Goal: Transaction & Acquisition: Register for event/course

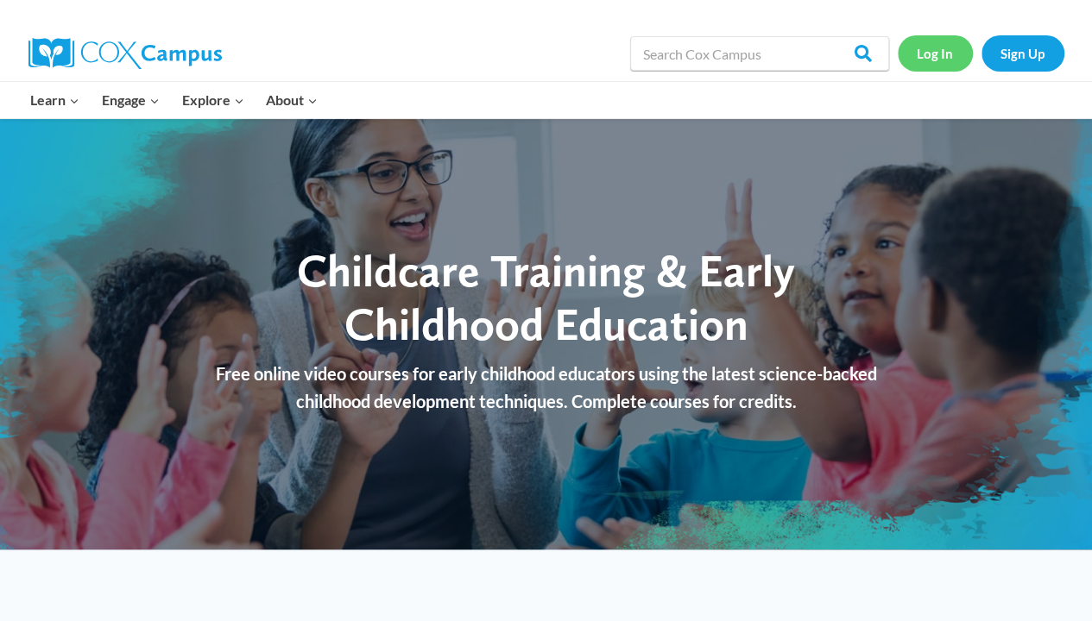
click at [942, 45] on link "Log In" at bounding box center [934, 52] width 75 height 35
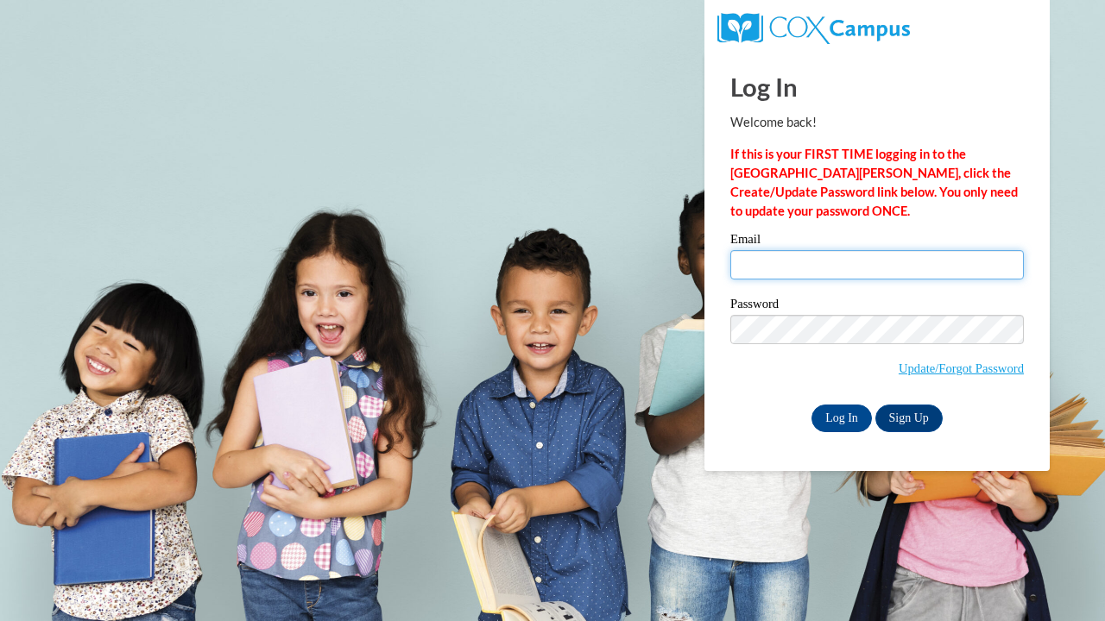
click at [891, 268] on input "Email" at bounding box center [876, 264] width 293 height 29
type input "[EMAIL_ADDRESS][PERSON_NAME][DOMAIN_NAME]"
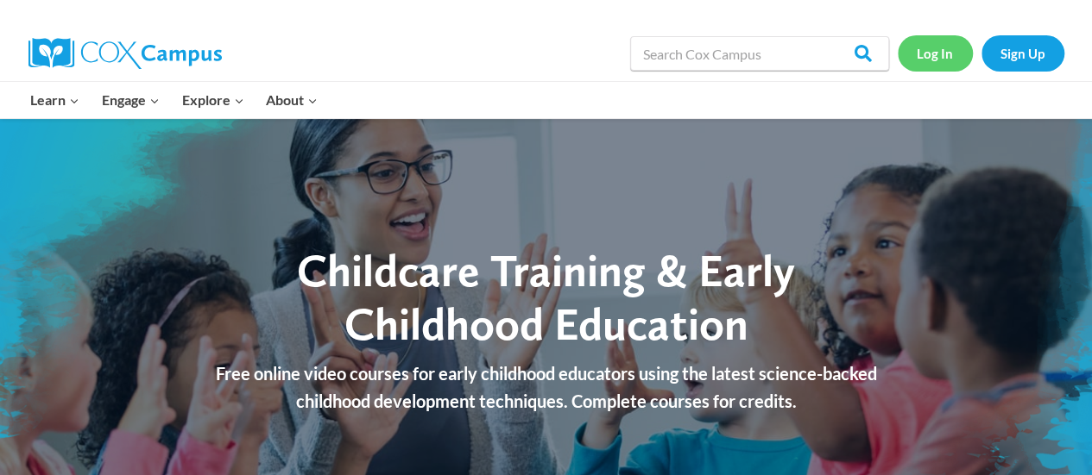
click at [938, 53] on link "Log In" at bounding box center [934, 52] width 75 height 35
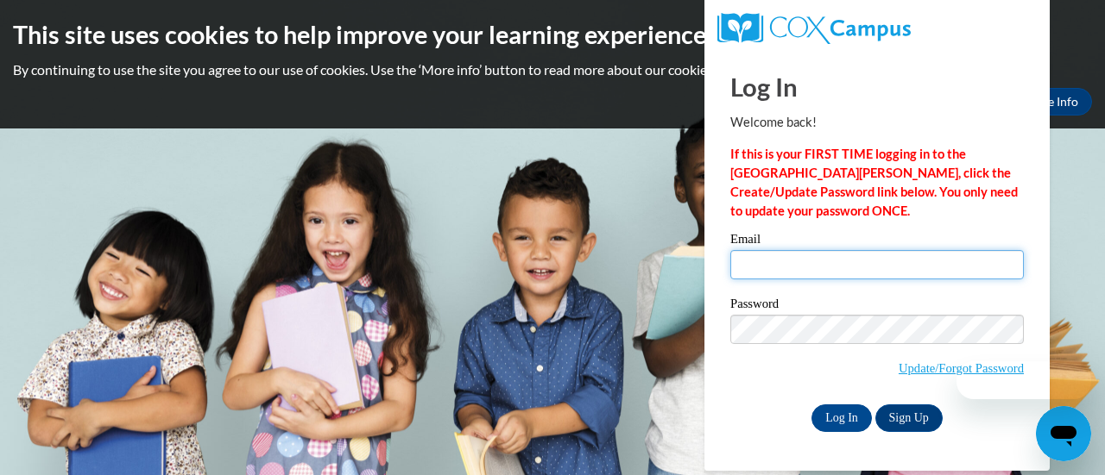
drag, startPoint x: 0, startPoint y: 0, endPoint x: 838, endPoint y: 251, distance: 874.8
click at [838, 251] on input "Email" at bounding box center [876, 264] width 293 height 29
type input "shaquira.hatchet@clayton.k12.ga.us"
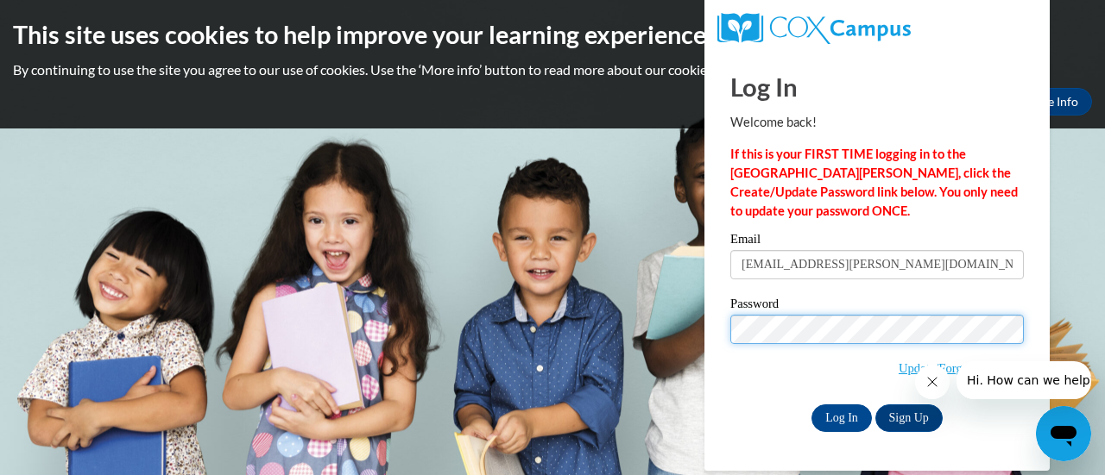
click at [811, 405] on input "Log In" at bounding box center [841, 419] width 60 height 28
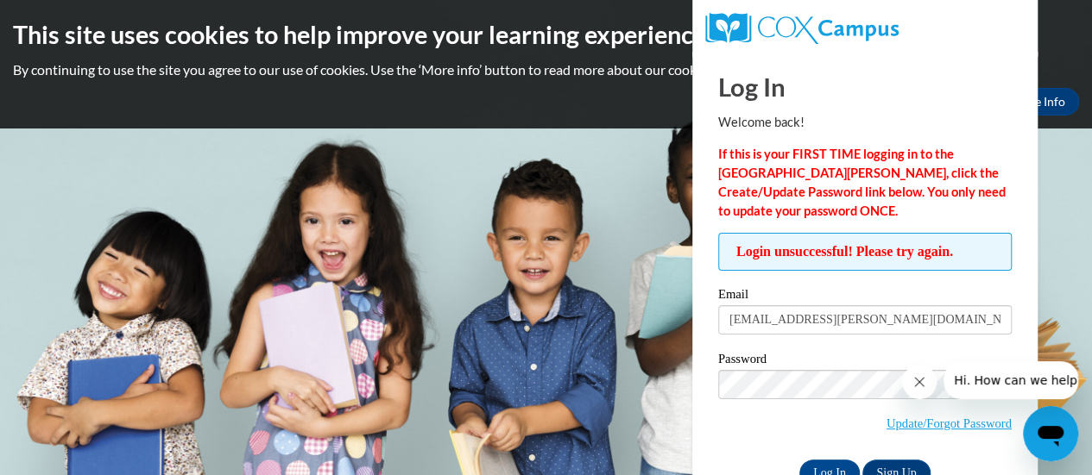
scroll to position [48, 0]
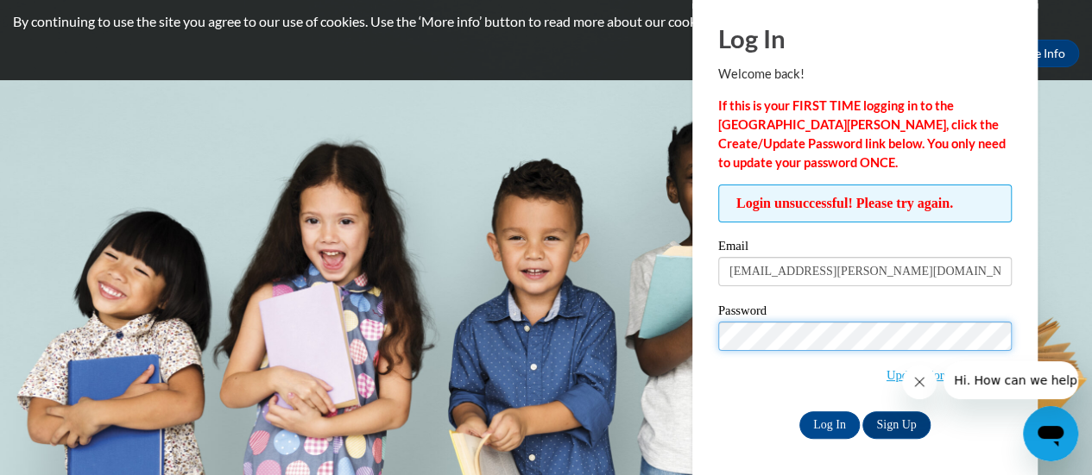
click at [799, 412] on input "Log In" at bounding box center [829, 426] width 60 height 28
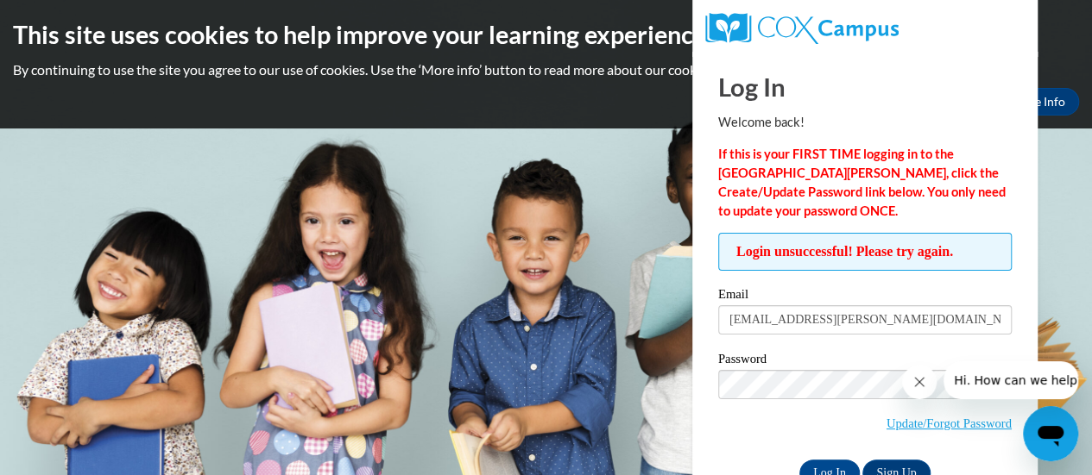
click at [261, 92] on div "Okay More Info" at bounding box center [546, 102] width 1066 height 28
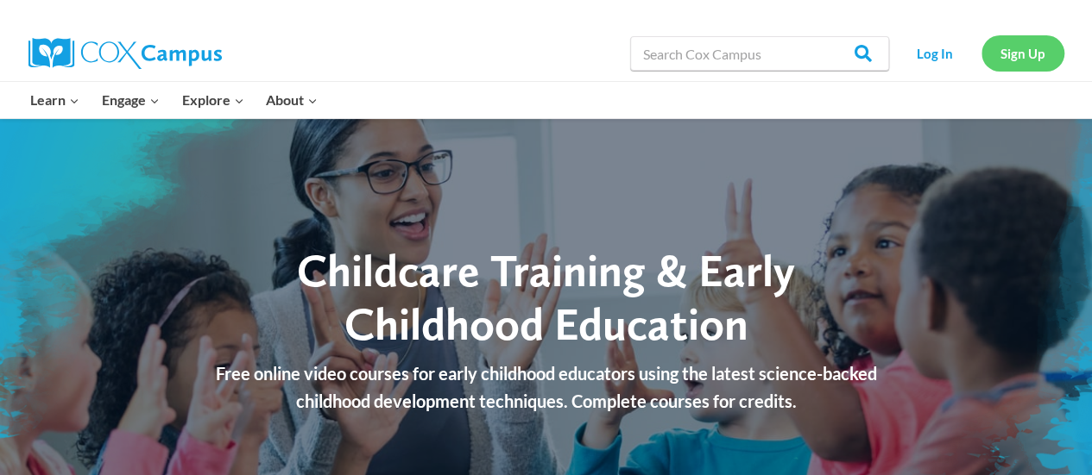
click at [1000, 58] on link "Sign Up" at bounding box center [1022, 52] width 83 height 35
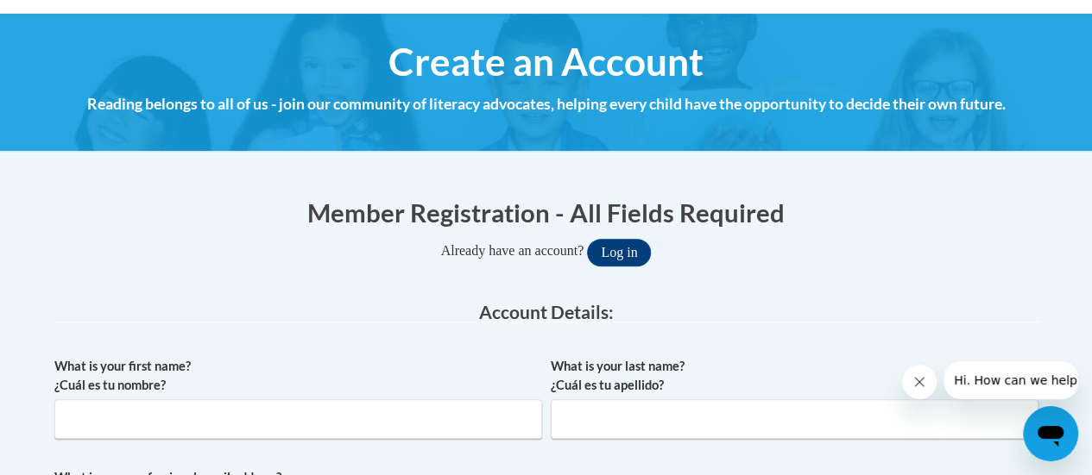
scroll to position [259, 0]
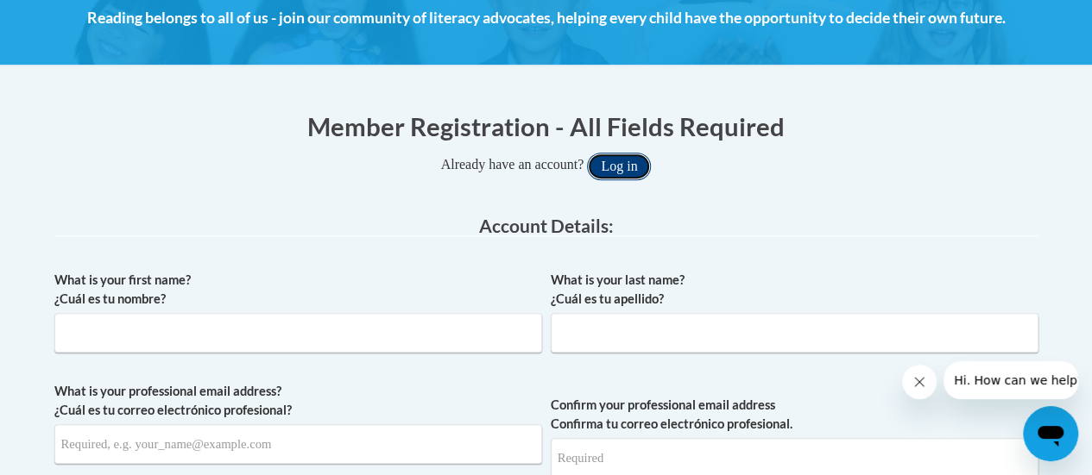
click at [627, 169] on button "Log in" at bounding box center [619, 167] width 64 height 28
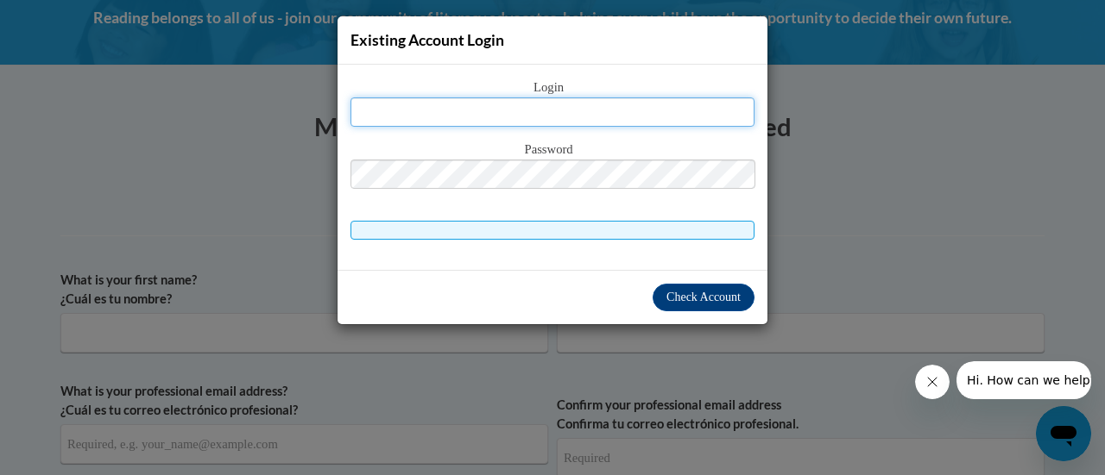
click at [645, 110] on input "text" at bounding box center [552, 112] width 404 height 29
type input "shaquira_hatchett@yahoo.com"
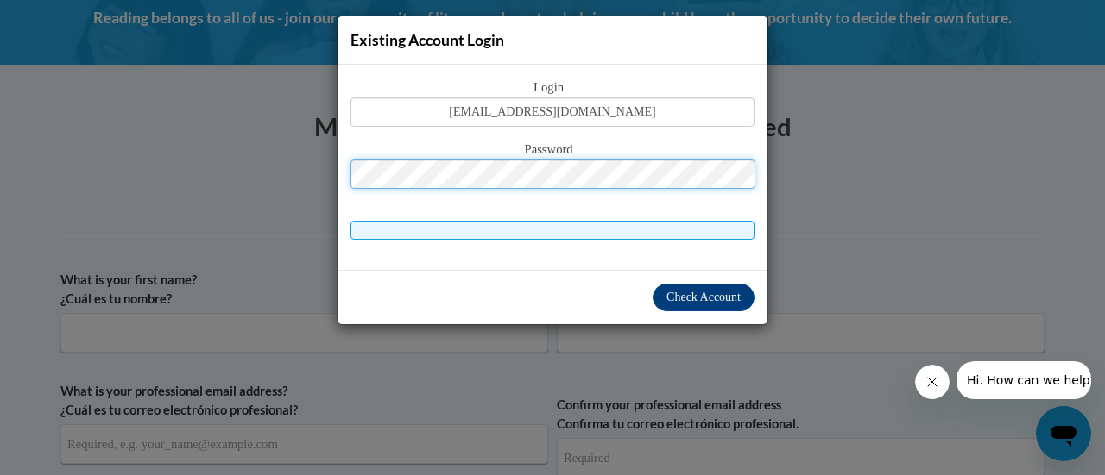
click at [594, 153] on button "Log in" at bounding box center [626, 167] width 64 height 28
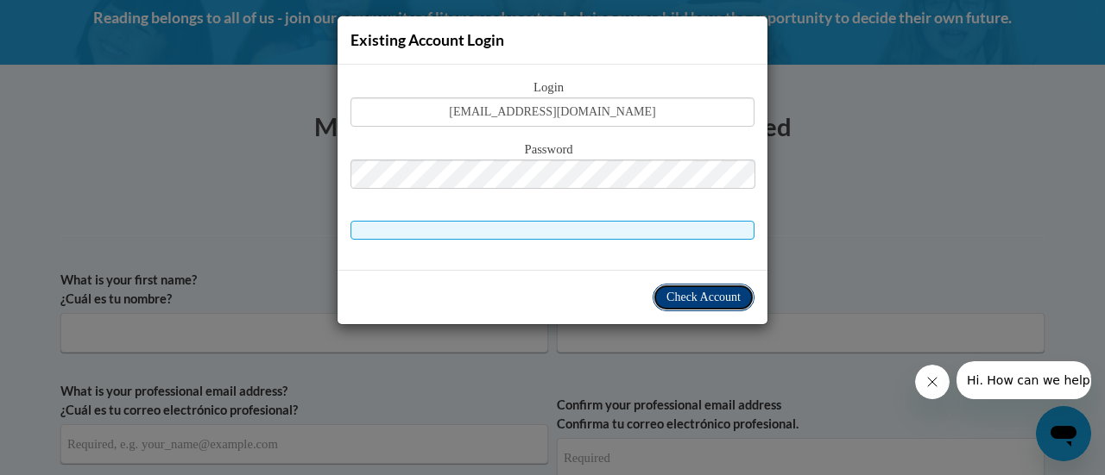
click at [662, 305] on button "Check Account" at bounding box center [703, 298] width 102 height 28
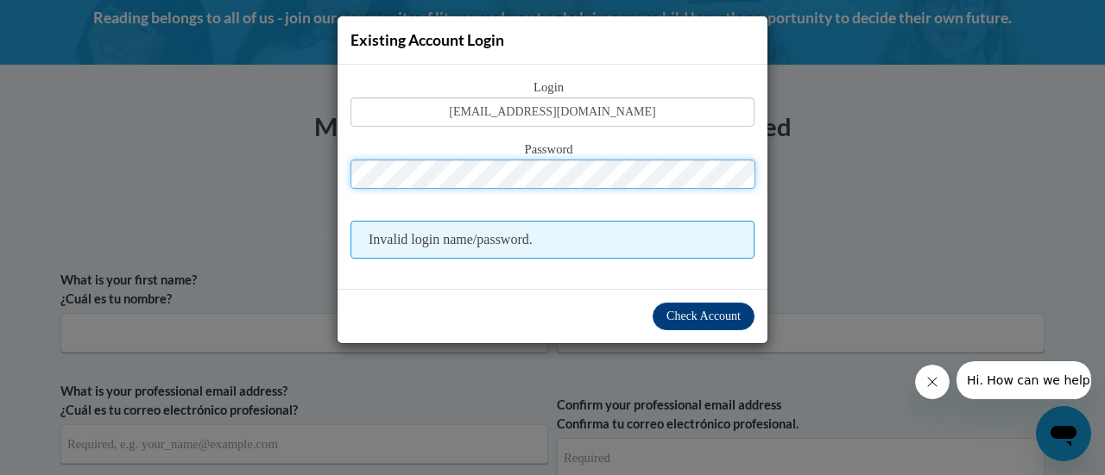
click at [594, 153] on button "Log in" at bounding box center [626, 167] width 64 height 28
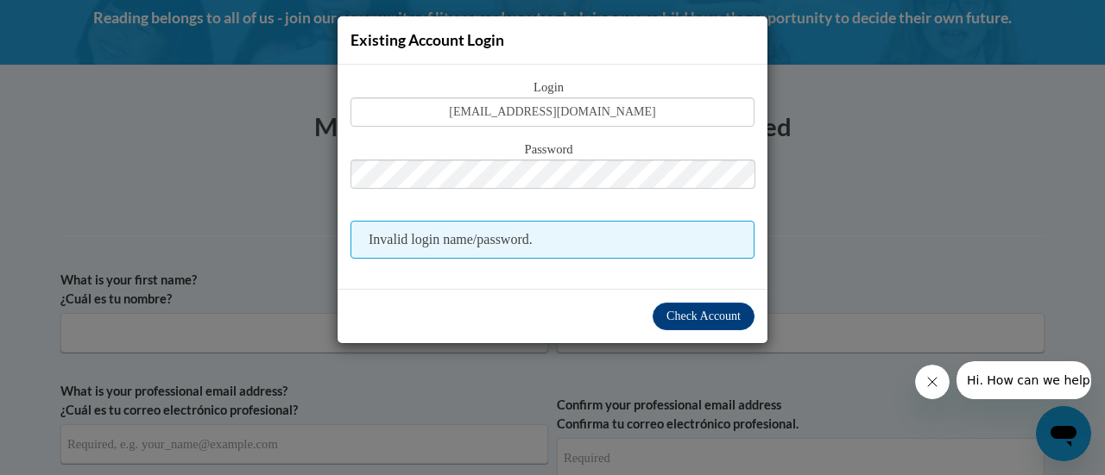
click at [860, 244] on div "Existing Account Login Login shaquira_hatchett@yahoo.com Password Invalid login…" at bounding box center [552, 237] width 1105 height 475
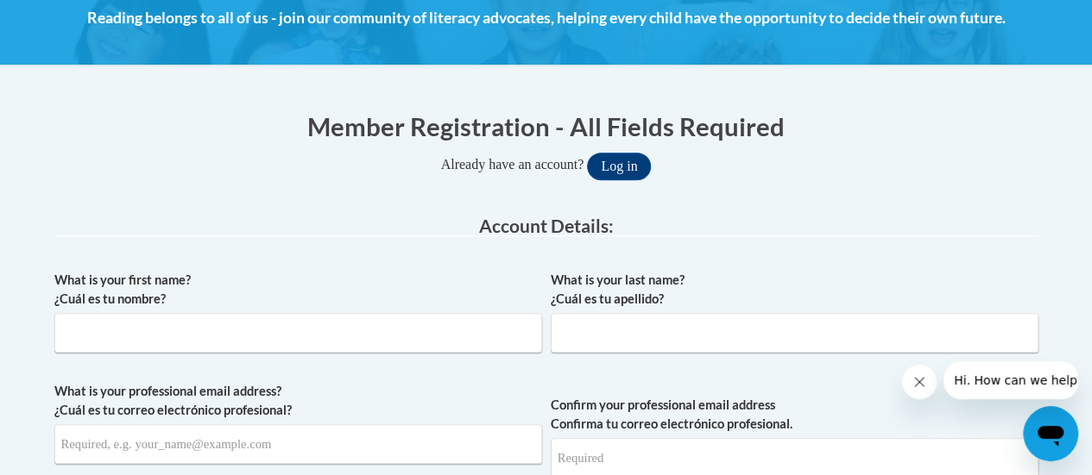
click at [287, 357] on div "What is your first name? ¿Cuál es tu nombre?" at bounding box center [298, 318] width 488 height 95
click at [358, 306] on label "What is your first name? ¿Cuál es tu nombre?" at bounding box center [298, 290] width 488 height 38
click at [358, 313] on input "What is your first name? ¿Cuál es tu nombre?" at bounding box center [298, 333] width 488 height 40
click at [348, 328] on input "What is your first name? ¿Cuál es tu nombre?" at bounding box center [298, 333] width 488 height 40
type input "s"
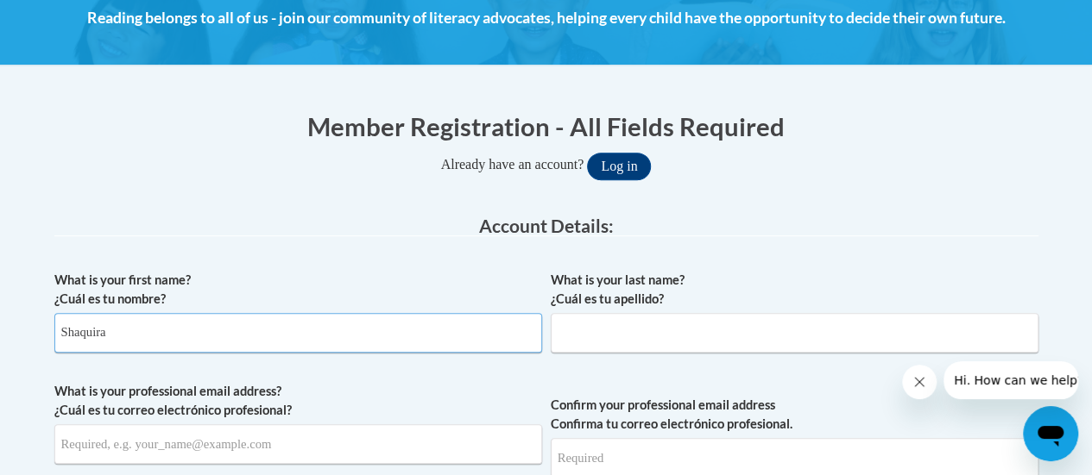
type input "Shaquira"
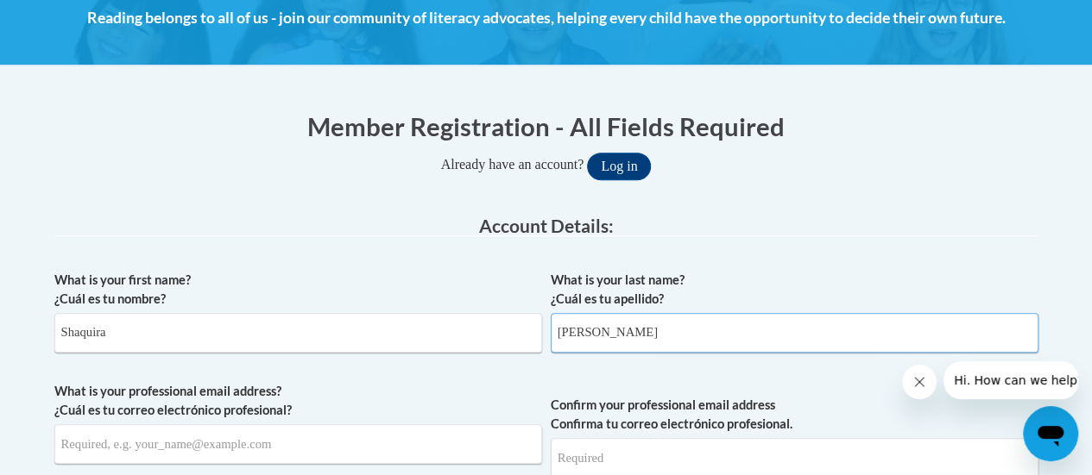
type input "Hatchett"
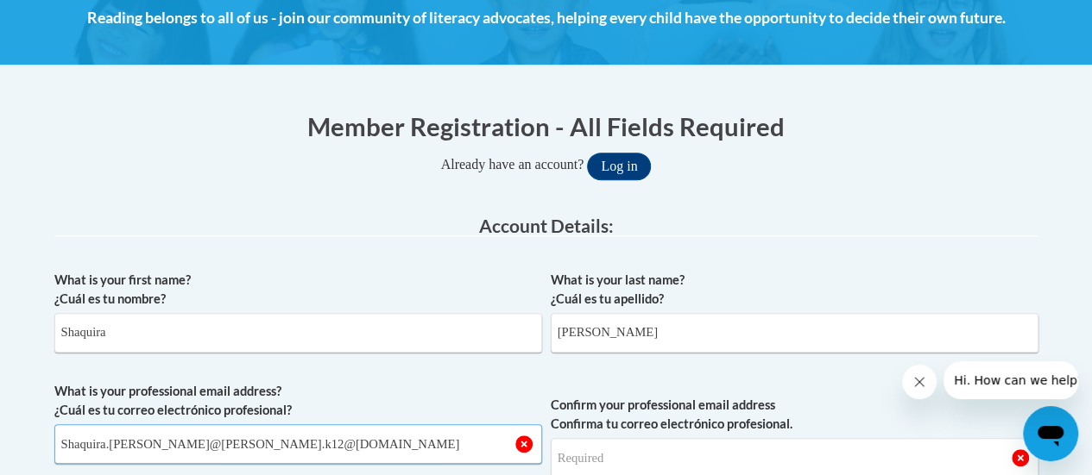
scroll to position [345, 0]
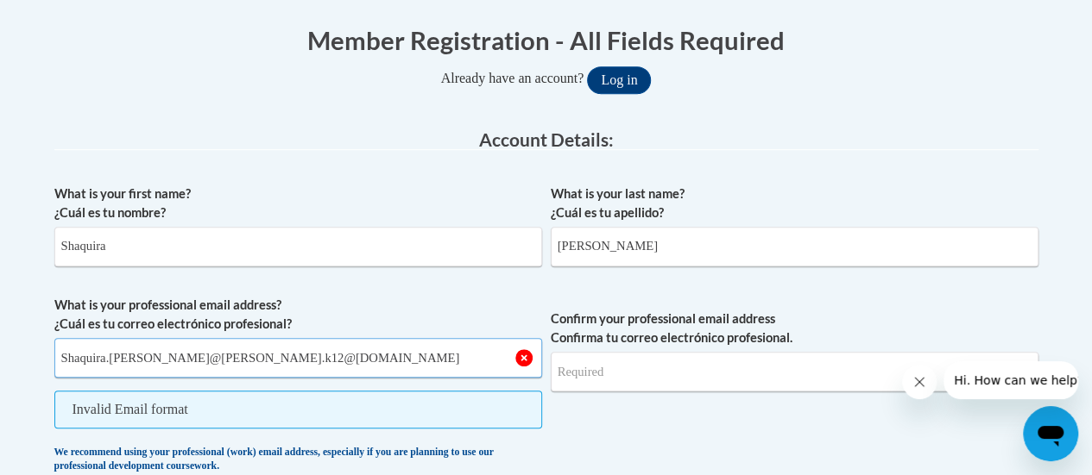
click at [245, 356] on input "Shaquira.hatchett@clayton.k12@ga.us" at bounding box center [298, 358] width 488 height 40
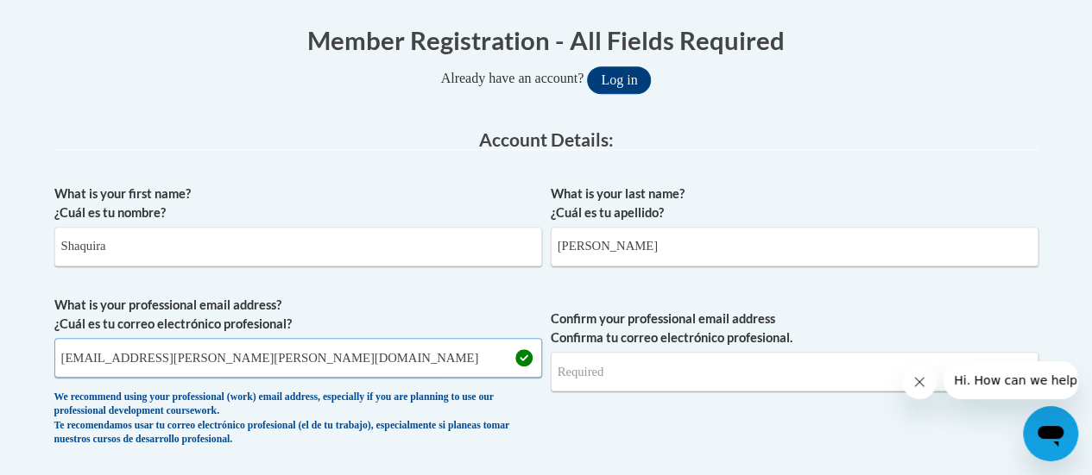
type input "Shaquira.hatchett@clayton.k12.ga.us"
click at [614, 379] on input "Confirm your professional email address Confirma tu correo electrónico profesio…" at bounding box center [795, 372] width 488 height 40
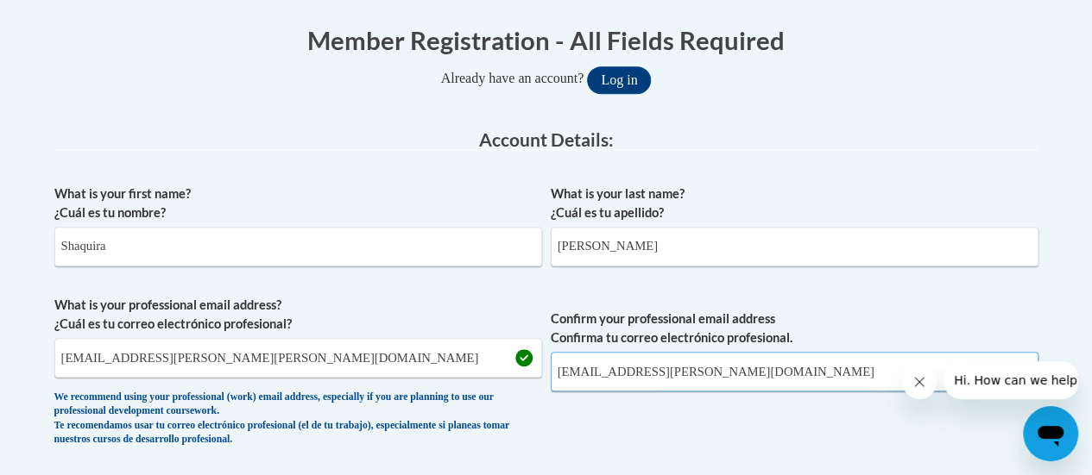
type input "shaquira.hatchett@k12.ga.us"
click at [704, 450] on span "Confirm your professional email address Confirma tu correo electrónico profesio…" at bounding box center [795, 376] width 488 height 160
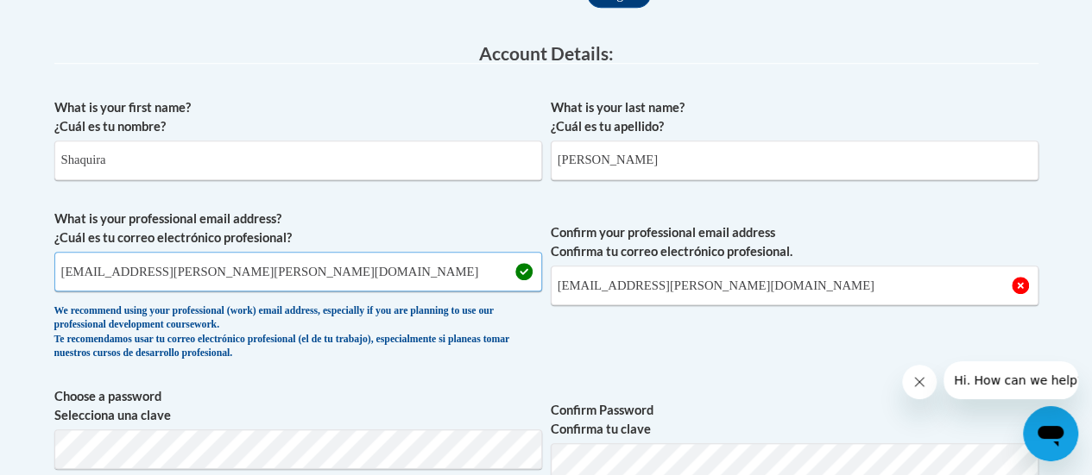
click at [69, 271] on input "Shaquira.hatchett@clayton.k12.ga.us" at bounding box center [298, 272] width 488 height 40
type input "shaquira.hatchett@clayton.k12.ga.us"
click at [708, 254] on label "Confirm your professional email address Confirma tu correo electrónico profesio…" at bounding box center [795, 243] width 488 height 38
click at [708, 266] on input "shaquira.hatchett@k12.ga.us" at bounding box center [795, 286] width 488 height 40
click at [716, 268] on input "shaquira.hatchett@k12.ga.us" at bounding box center [795, 286] width 488 height 40
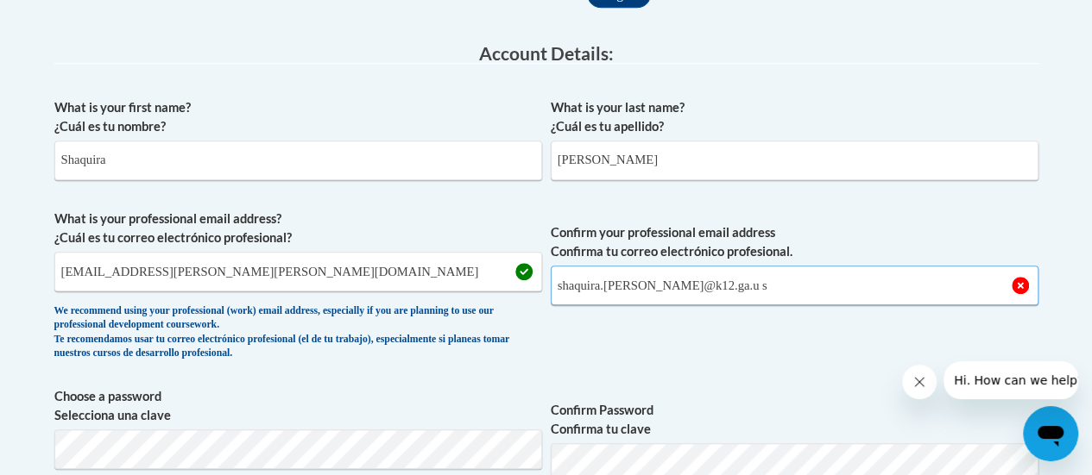
type input "shaquira.hatchett@k12.ga.us"
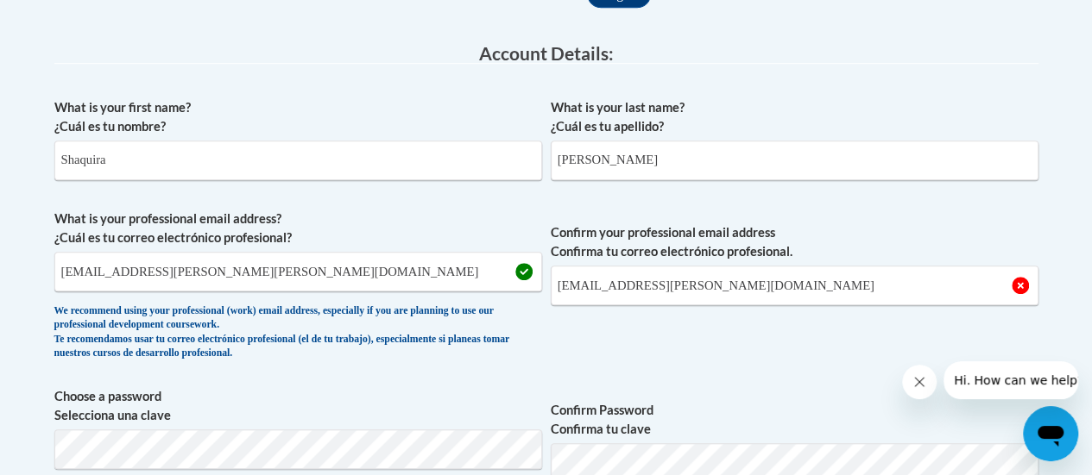
click at [880, 367] on span "Confirm your professional email address Confirma tu correo electrónico profesio…" at bounding box center [795, 290] width 488 height 160
click at [330, 272] on input "shaquira.hatchett@clayton.k12.ga.us" at bounding box center [298, 272] width 488 height 40
click at [844, 287] on input "shaquira.hatchett@k12.ga.us" at bounding box center [795, 286] width 488 height 40
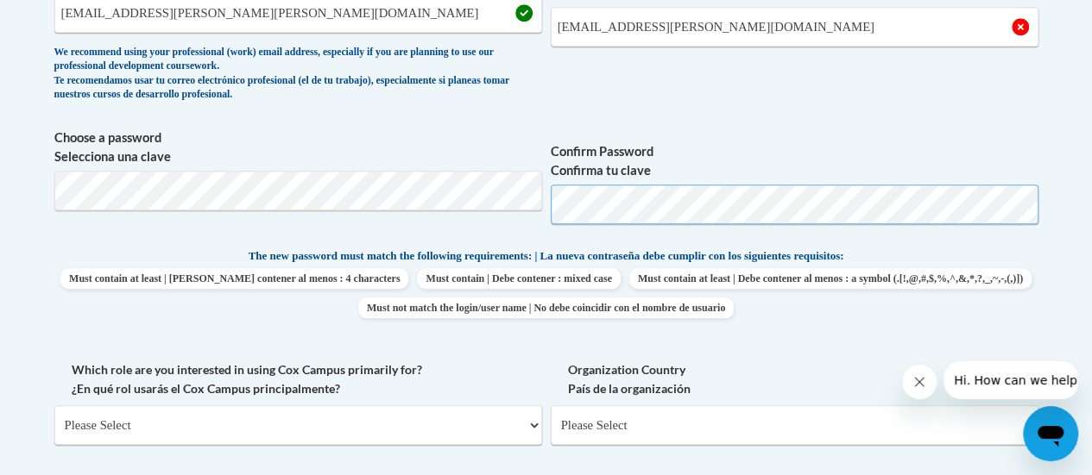
scroll to position [777, 0]
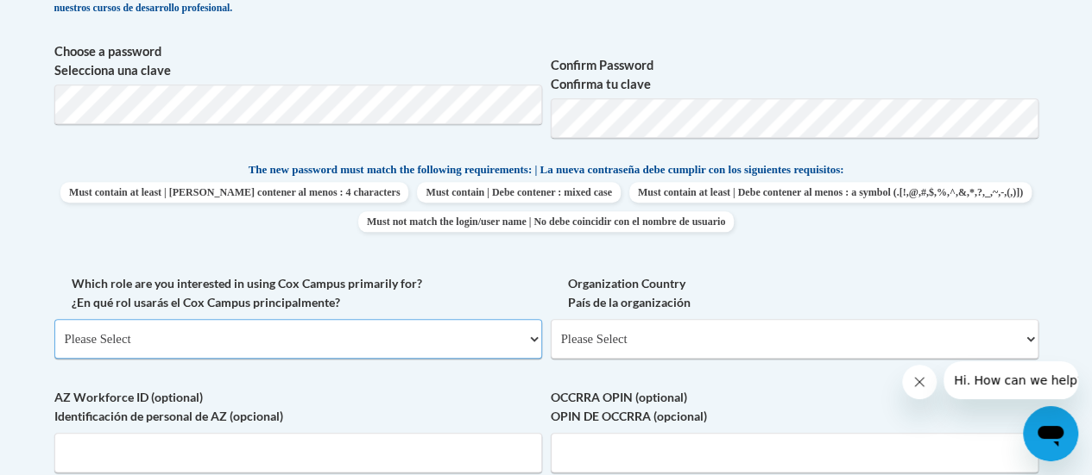
click at [242, 343] on select "Please Select College/University | Colegio/Universidad Community/Nonprofit Part…" at bounding box center [298, 339] width 488 height 40
select select "5a18ea06-2b54-4451-96f2-d152daf9eac5"
click at [54, 319] on select "Please Select College/University | Colegio/Universidad Community/Nonprofit Part…" at bounding box center [298, 339] width 488 height 40
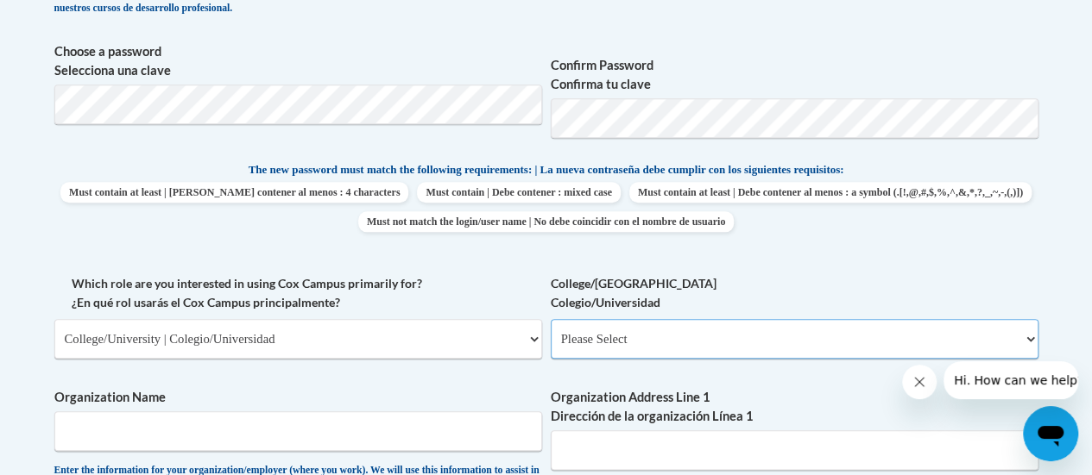
click at [653, 335] on select "Please Select College/University Staff | Empleado universitario College/Univers…" at bounding box center [795, 339] width 488 height 40
select select "99b32b07-cffc-426c-8bf6-0cd77760d84b"
click at [551, 319] on select "Please Select College/University Staff | Empleado universitario College/Univers…" at bounding box center [795, 339] width 488 height 40
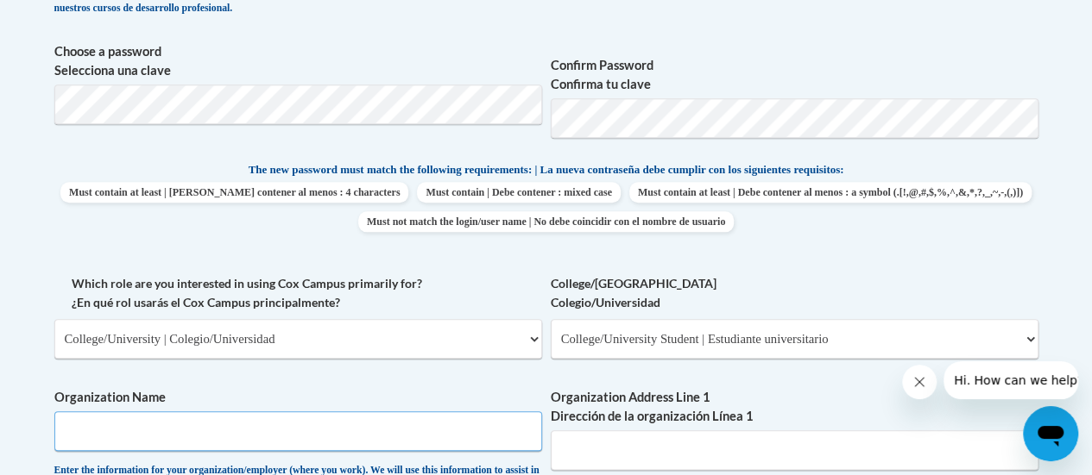
click at [361, 431] on input "Organization Name" at bounding box center [298, 432] width 488 height 40
type input "Mercer University"
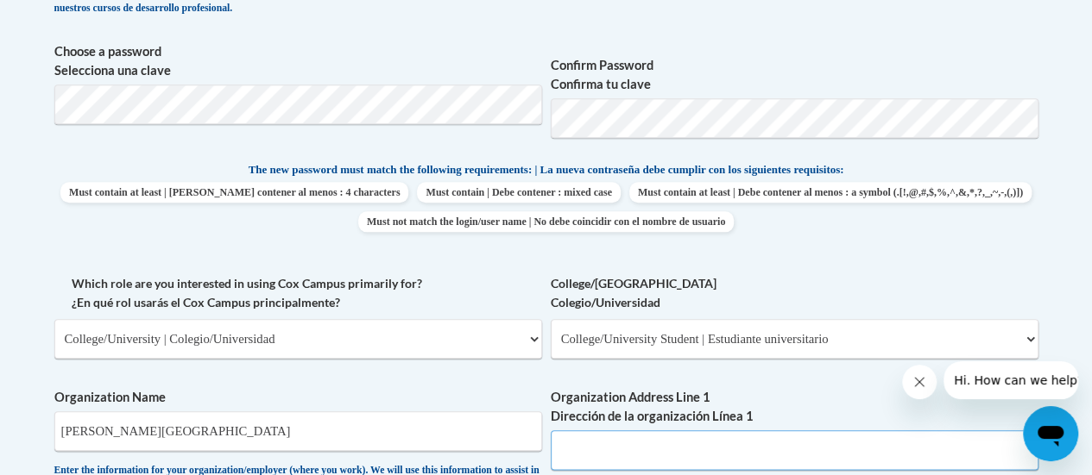
click at [743, 438] on input "Organization Address Line 1 Dirección de la organización Línea 1" at bounding box center [795, 451] width 488 height 40
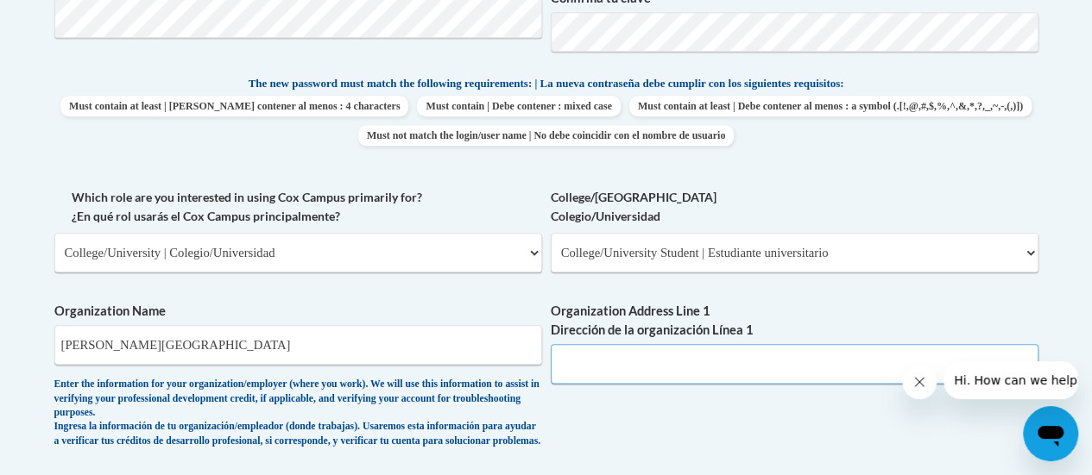
scroll to position [1036, 0]
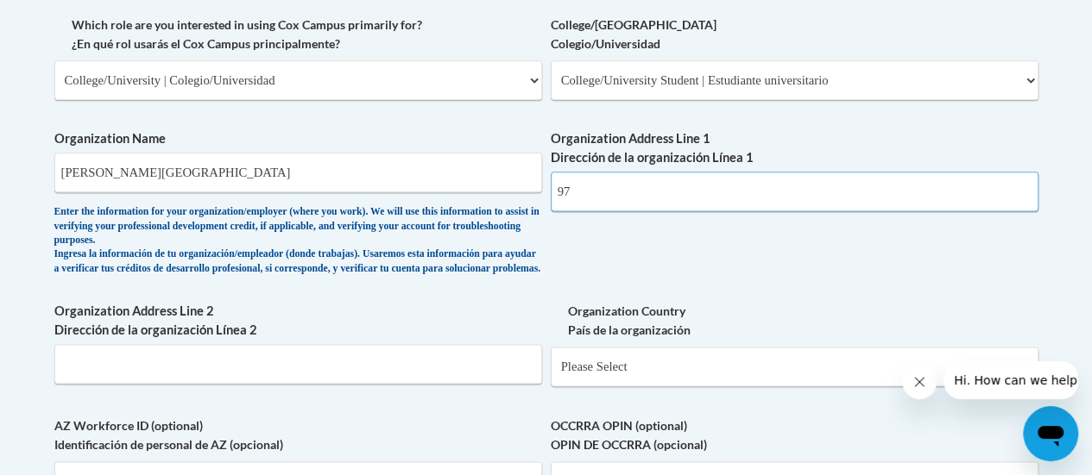
type input "9"
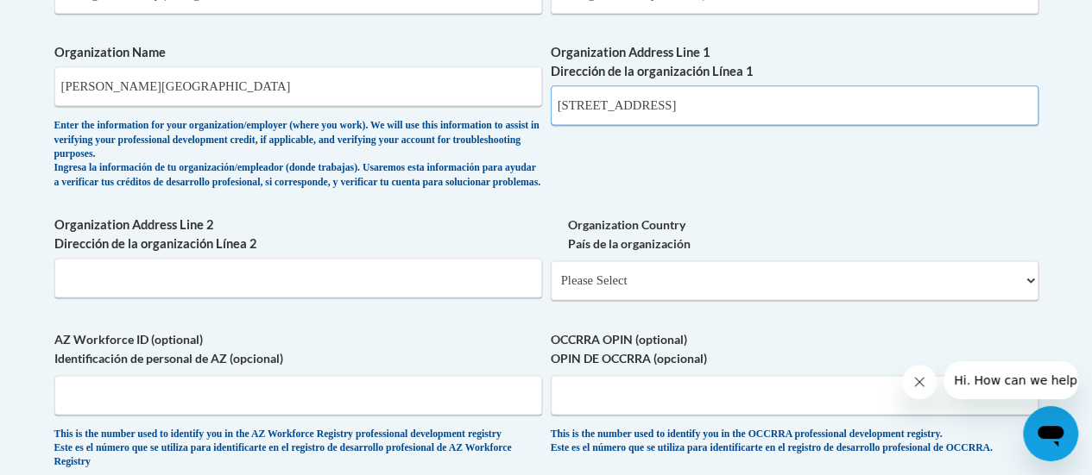
type input "975 Blairs Bridge Rd Lithia Springs, Ga"
type input "3"
click at [812, 127] on div "Organization Address Line 1 Dirección de la organización Línea 1 975 Blairs Bri…" at bounding box center [795, 90] width 488 height 95
click at [796, 86] on input "975 Blairs Bridge Rd Lithia Springs, Ga" at bounding box center [795, 105] width 488 height 40
type input "975 Blairs Bridge Rd Lithia Springs, Ga 30122"
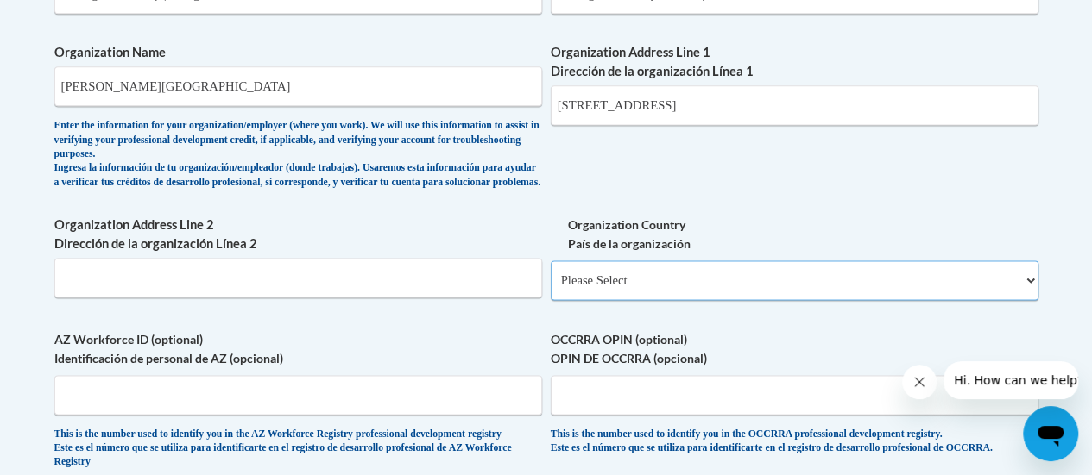
click at [580, 300] on select "Please Select United States | Estados Unidos Outside of the United States | Fue…" at bounding box center [795, 281] width 488 height 40
select select "ad49bcad-a171-4b2e-b99c-48b446064914"
click at [551, 274] on select "Please Select United States | Estados Unidos Outside of the United States | Fue…" at bounding box center [795, 281] width 488 height 40
select select
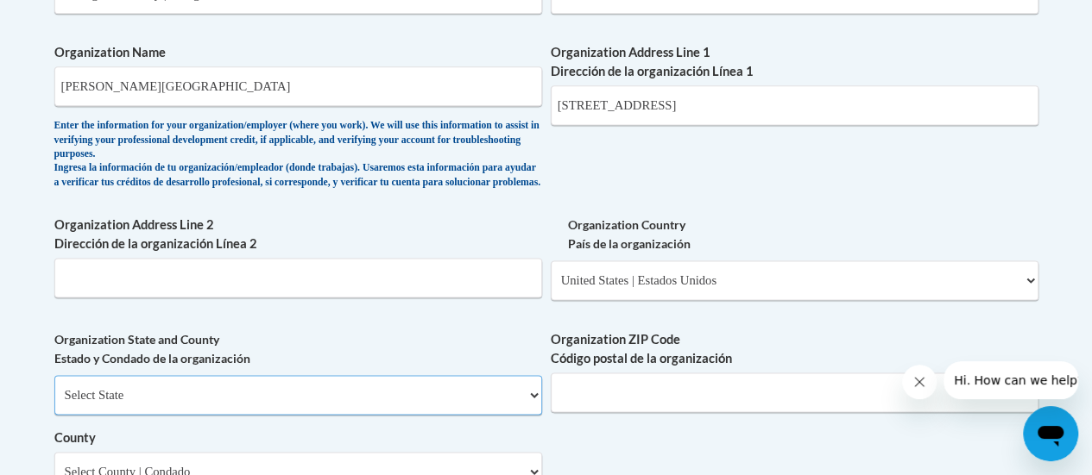
click at [192, 406] on select "Select State Alabama Alaska Arizona Arkansas California Colorado Connecticut De…" at bounding box center [298, 395] width 488 height 40
select select "Georgia"
click at [54, 388] on select "Select State Alabama Alaska Arizona Arkansas California Colorado Connecticut De…" at bounding box center [298, 395] width 488 height 40
click at [667, 409] on input "Organization ZIP Code Código postal de la organización" at bounding box center [795, 393] width 488 height 40
type input "30122"
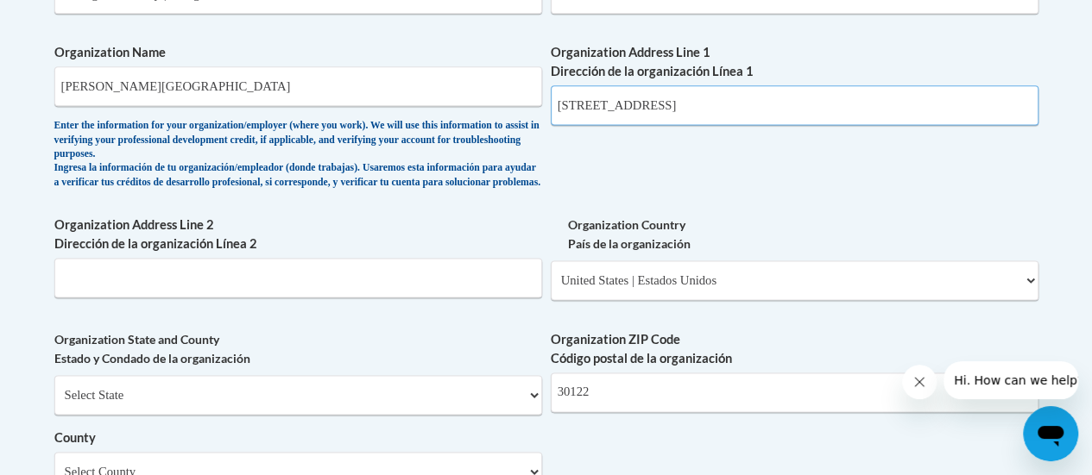
click at [862, 106] on input "975 Blairs Bridge Rd Lithia Springs, Ga 30122" at bounding box center [795, 105] width 488 height 40
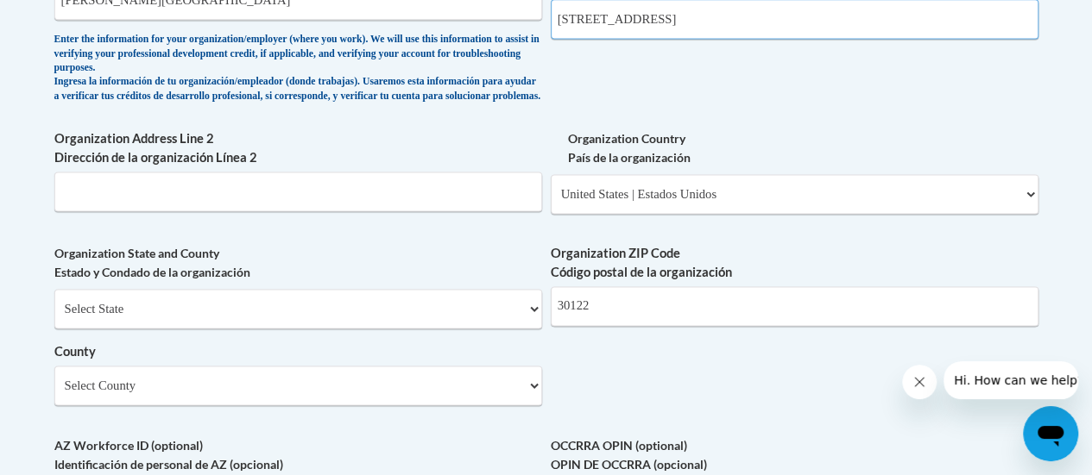
scroll to position [1294, 0]
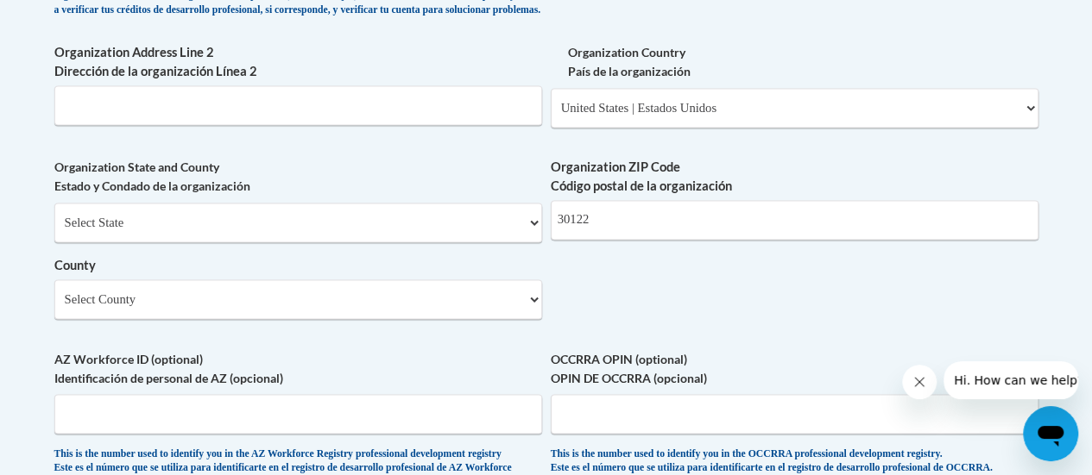
type input "975 Blairs Bridge Rd Lithia Spring"
click at [316, 319] on select "Select County Appling Atkinson Bacon Baker Baldwin Banks Barrow Bartow Ben Hill…" at bounding box center [298, 300] width 488 height 40
select select "Douglas"
click at [54, 293] on select "Select County Appling Atkinson Bacon Baker Baldwin Banks Barrow Bartow Ben Hill…" at bounding box center [298, 300] width 488 height 40
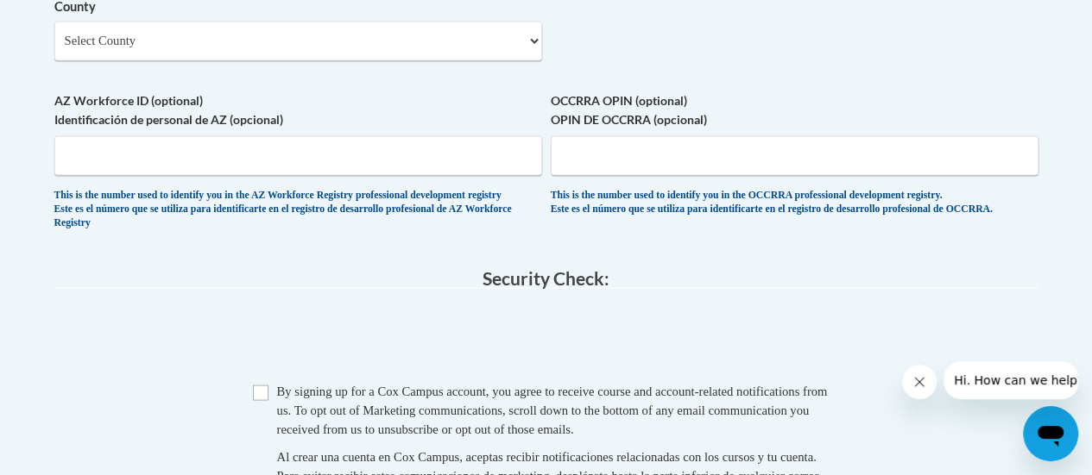
scroll to position [1640, 0]
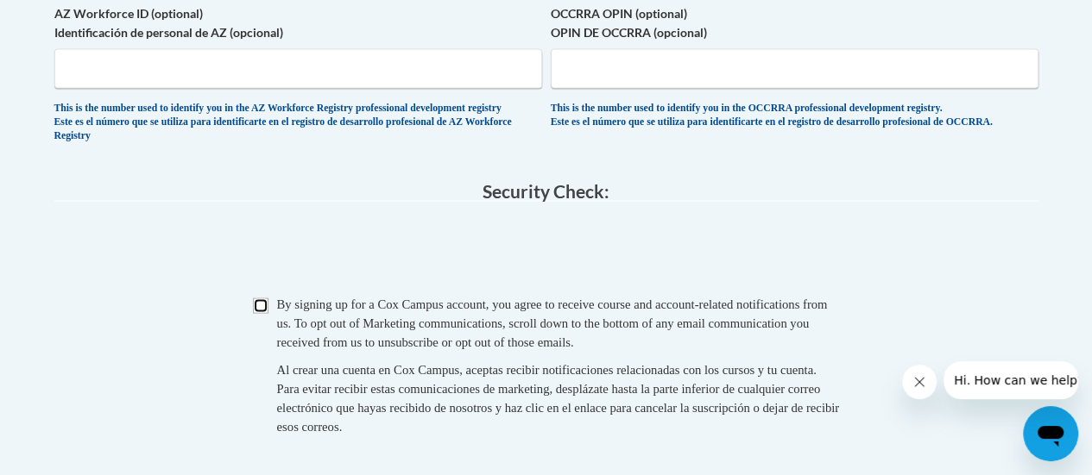
click at [255, 314] on input "Checkbox" at bounding box center [261, 307] width 16 height 16
checkbox input "true"
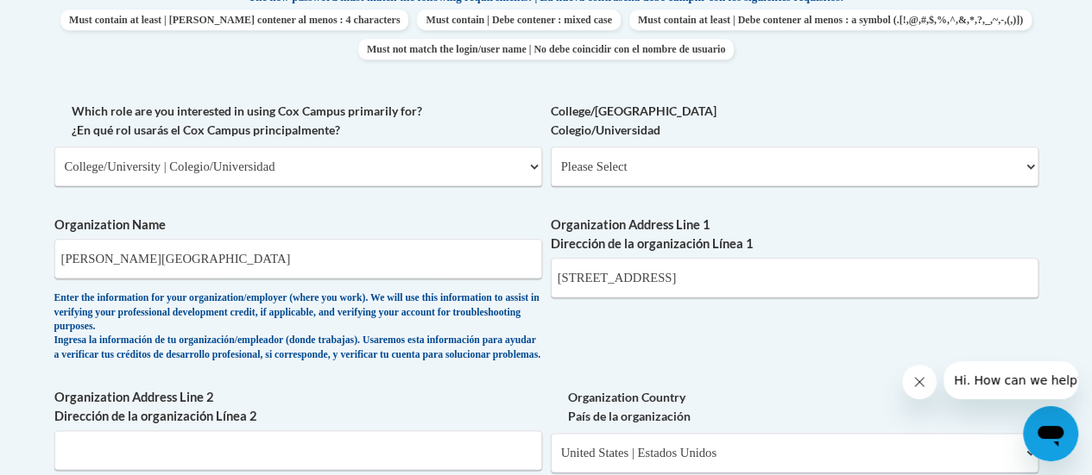
scroll to position [518, 0]
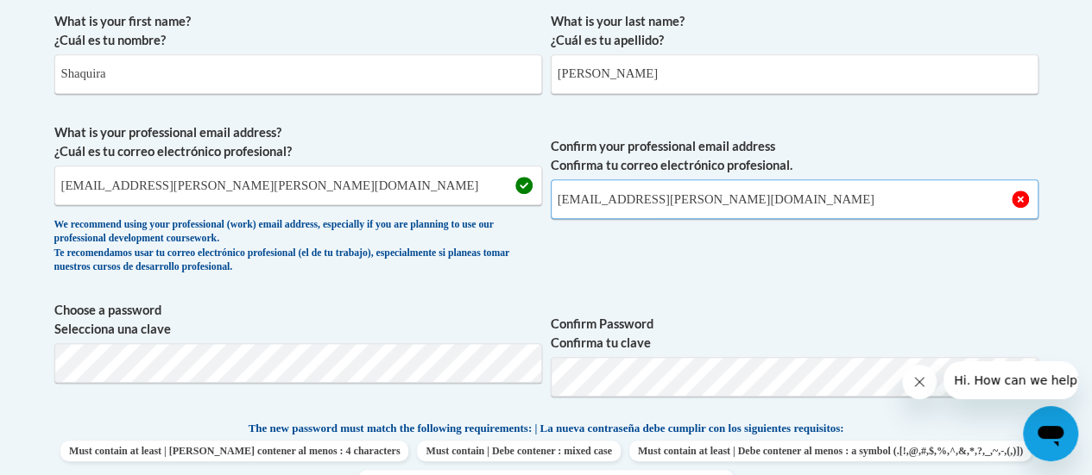
click at [869, 205] on input "shaquira.hatchett@k12.ga.us" at bounding box center [795, 199] width 488 height 40
click at [830, 278] on span "Confirm your professional email address Confirma tu correo electrónico profesio…" at bounding box center [795, 203] width 488 height 160
click at [668, 203] on input "shaquira.hatchett@k12.ga.us" at bounding box center [795, 199] width 488 height 40
type input "shaquira.hatchett@clayton.k12.ga.us"
click at [763, 274] on span "Confirm your professional email address Confirma tu correo electrónico profesio…" at bounding box center [795, 203] width 488 height 160
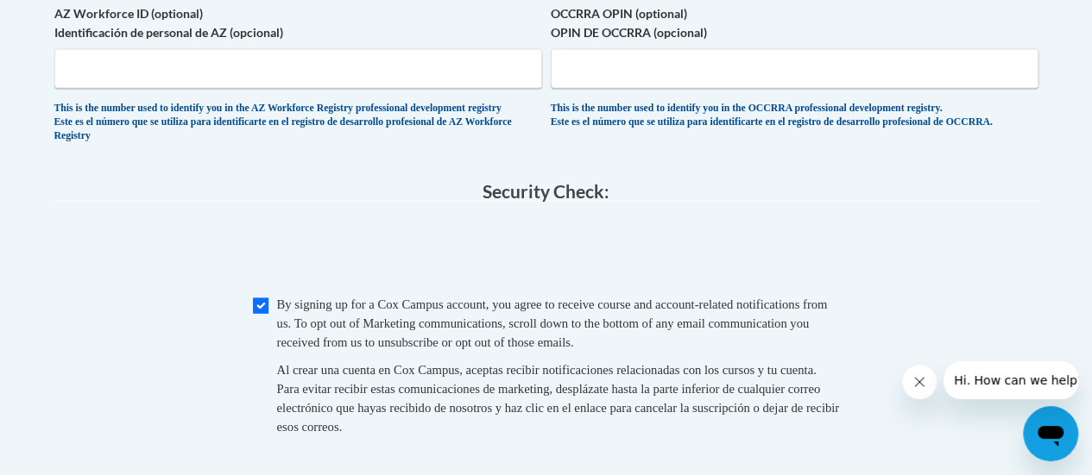
scroll to position [1812, 0]
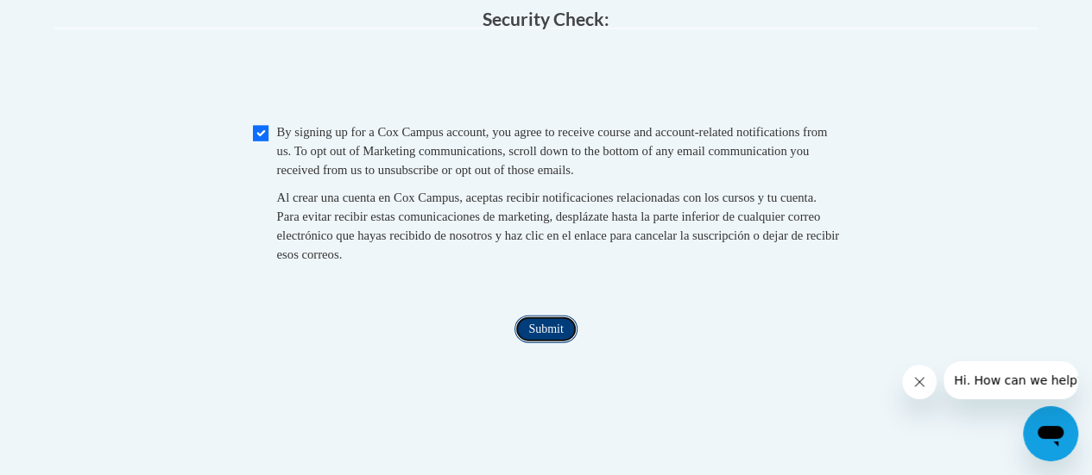
click at [562, 343] on input "Submit" at bounding box center [545, 330] width 62 height 28
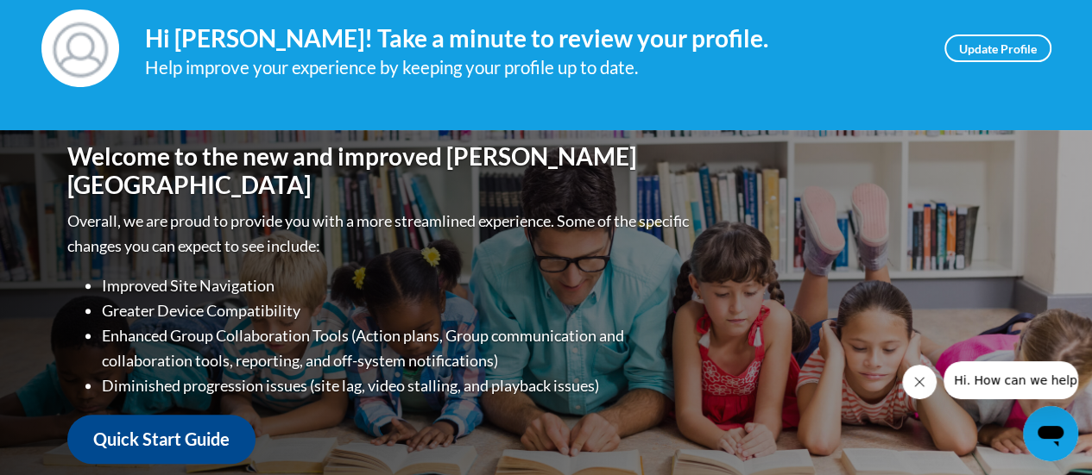
scroll to position [173, 0]
